Goal: Navigation & Orientation: Find specific page/section

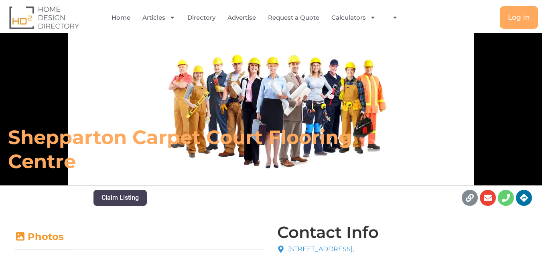
click at [41, 9] on img at bounding box center [44, 17] width 70 height 23
